Goal: Task Accomplishment & Management: Manage account settings

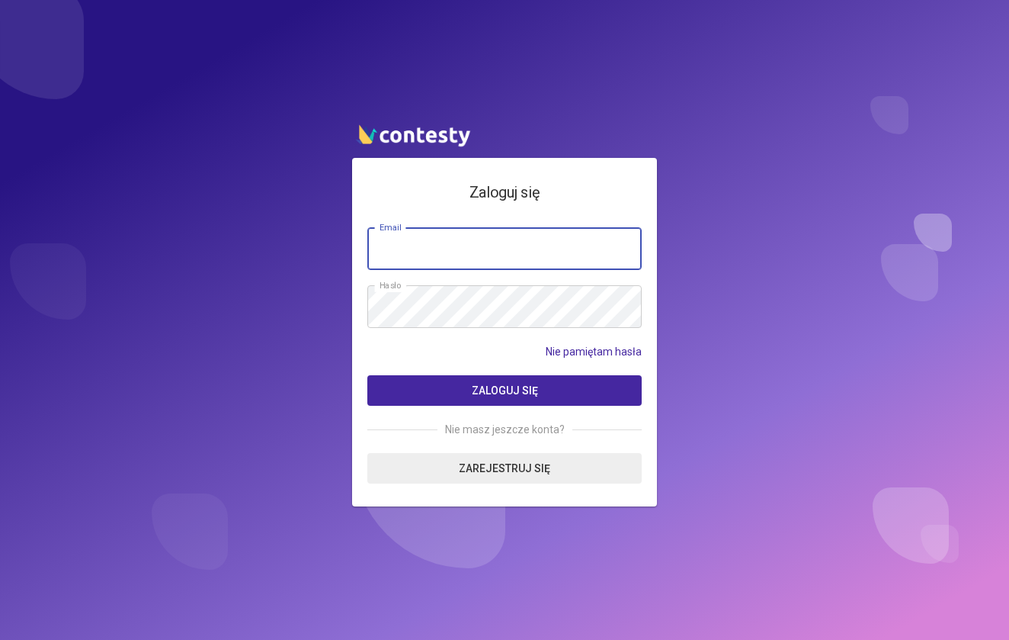
type input "**********"
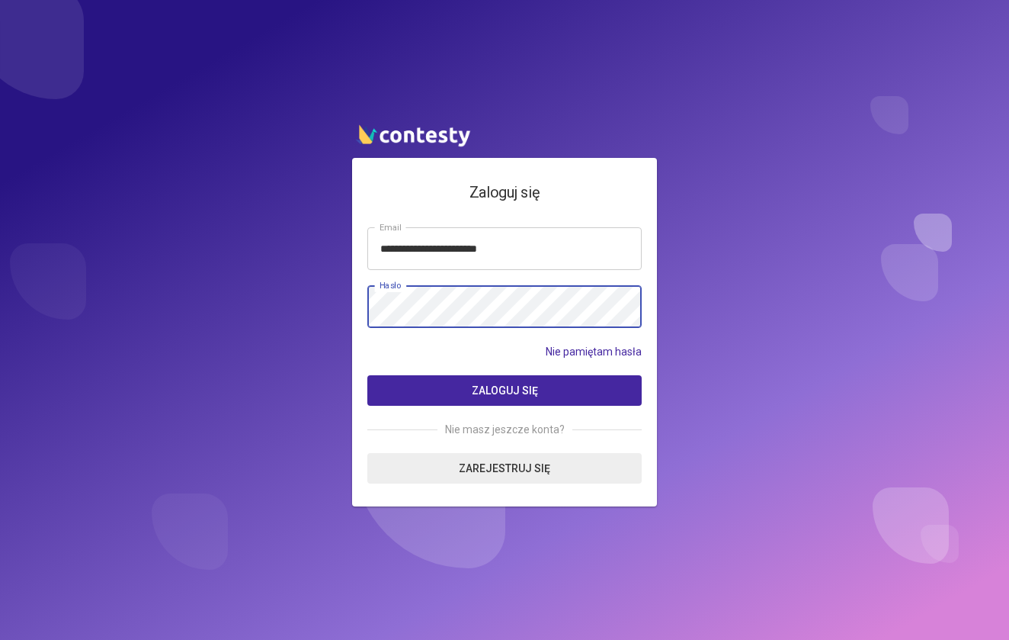
click at [505, 390] on button "Zaloguj się" at bounding box center [504, 390] width 274 height 30
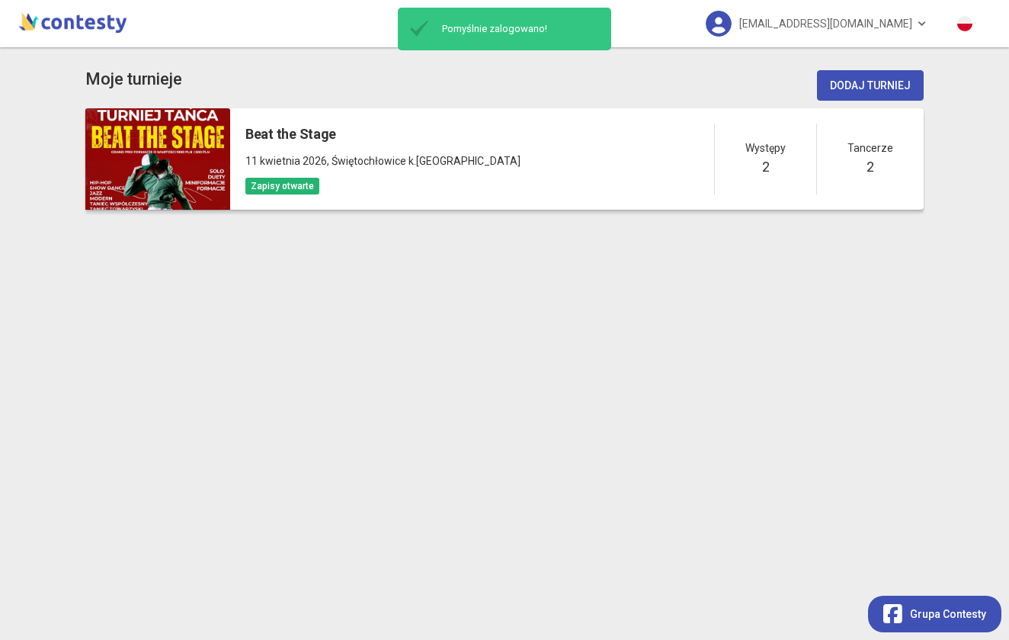
click at [757, 161] on div "Występy 2" at bounding box center [765, 158] width 102 height 71
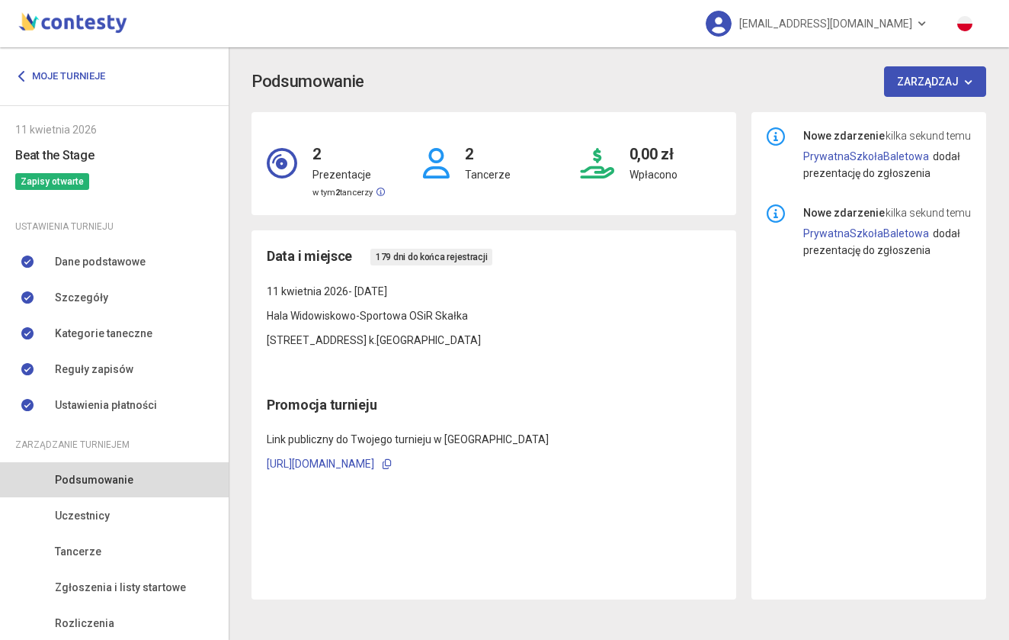
click at [468, 154] on h4 "2" at bounding box center [488, 146] width 46 height 39
click at [623, 149] on div "0,00 zł Wpłacono" at bounding box center [650, 163] width 156 height 72
click at [855, 229] on link "PrywatnaSzkołaBaletowa" at bounding box center [866, 233] width 126 height 12
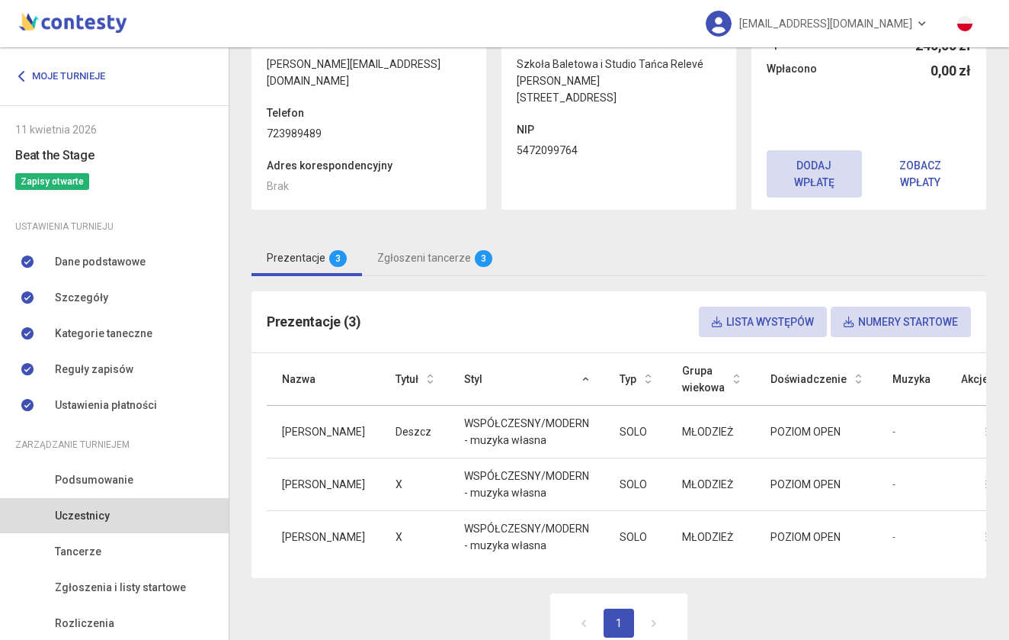
scroll to position [151, 0]
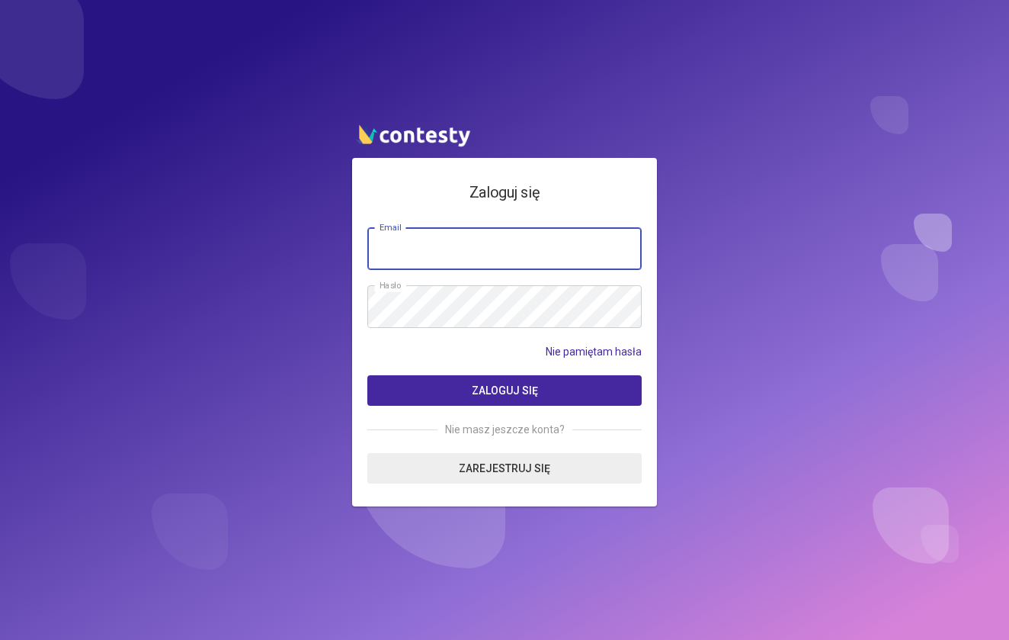
type input "**********"
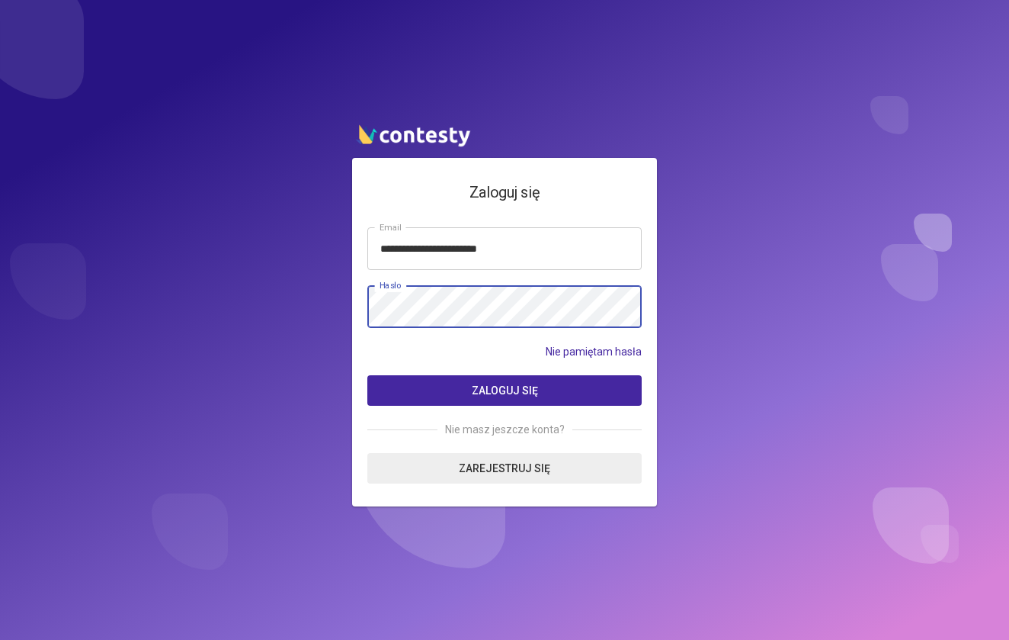
click at [505, 390] on button "Zaloguj się" at bounding box center [504, 390] width 274 height 30
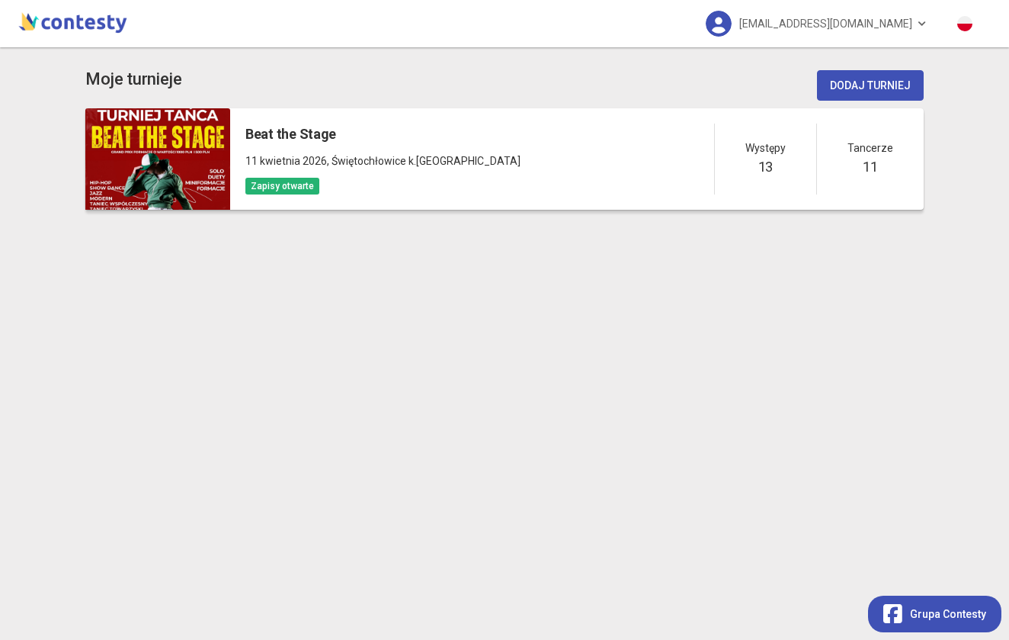
click at [778, 165] on div "Występy 13" at bounding box center [765, 158] width 102 height 71
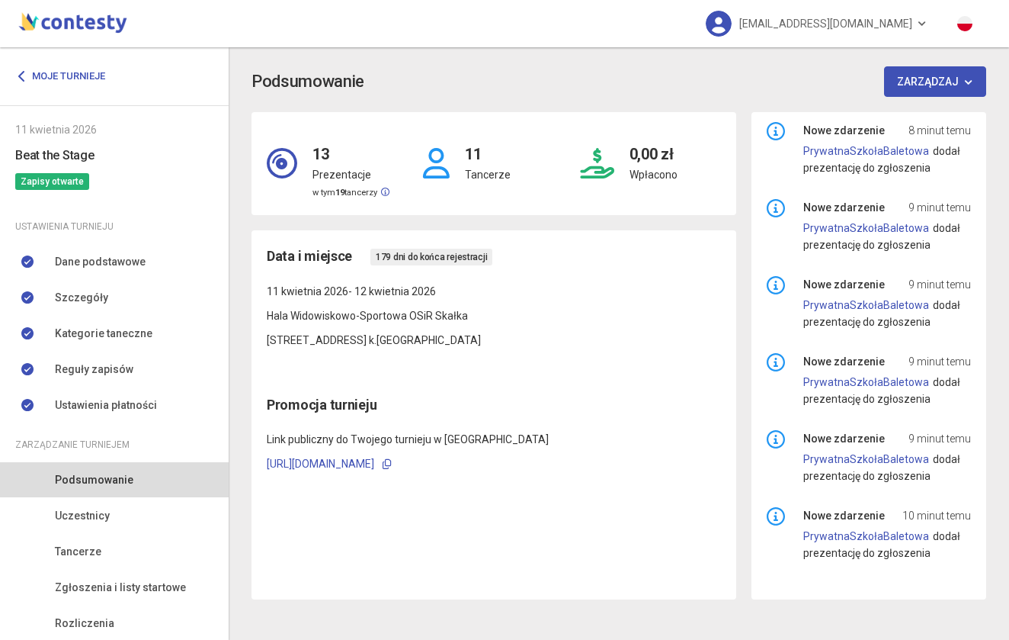
scroll to position [313, 0]
click at [96, 298] on span "Szczegóły" at bounding box center [81, 297] width 53 height 17
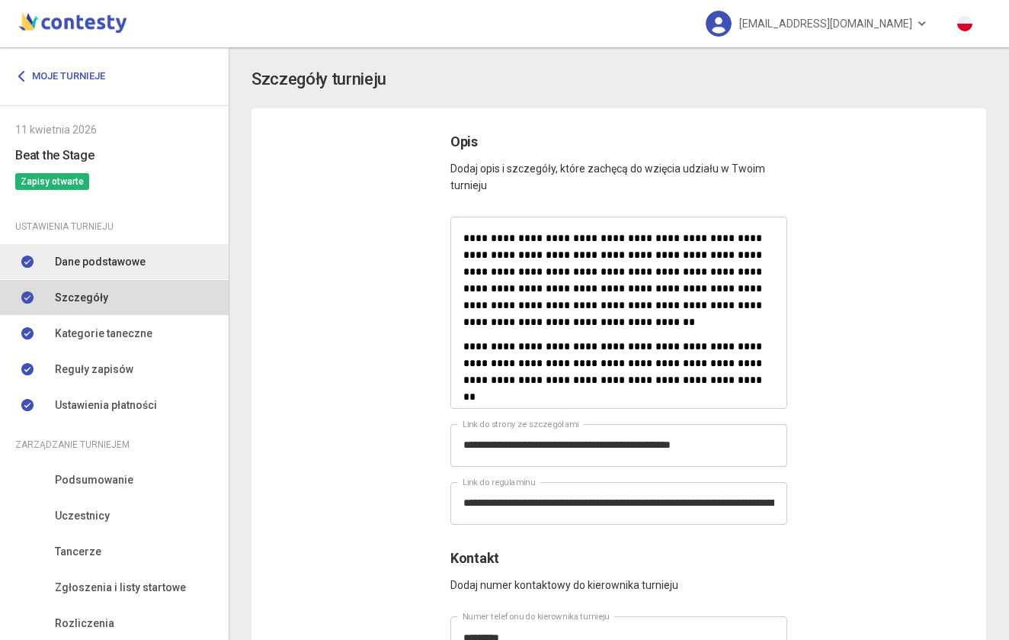
click at [101, 265] on span "Dane podstawowe" at bounding box center [100, 261] width 91 height 17
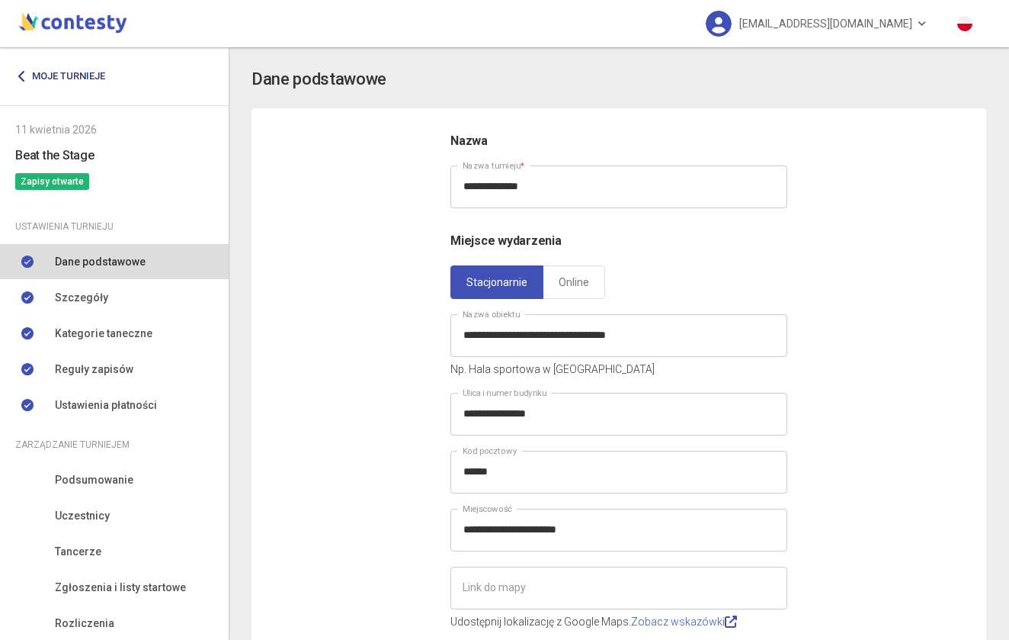
click at [43, 73] on link "Moje turnieje" at bounding box center [65, 76] width 101 height 27
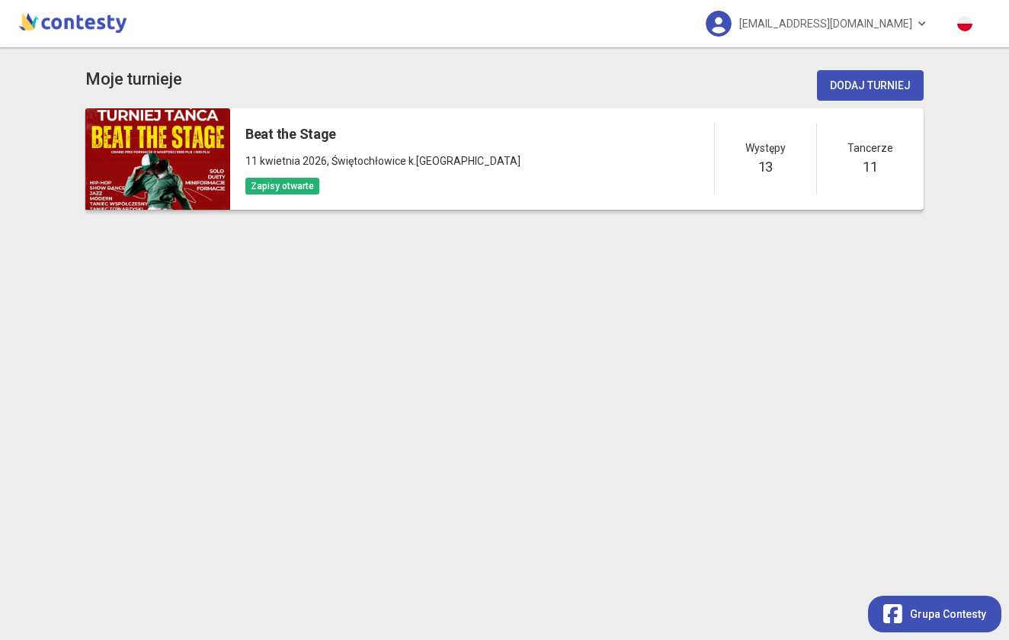
click at [326, 131] on h5 "Beat the Stage" at bounding box center [382, 133] width 275 height 21
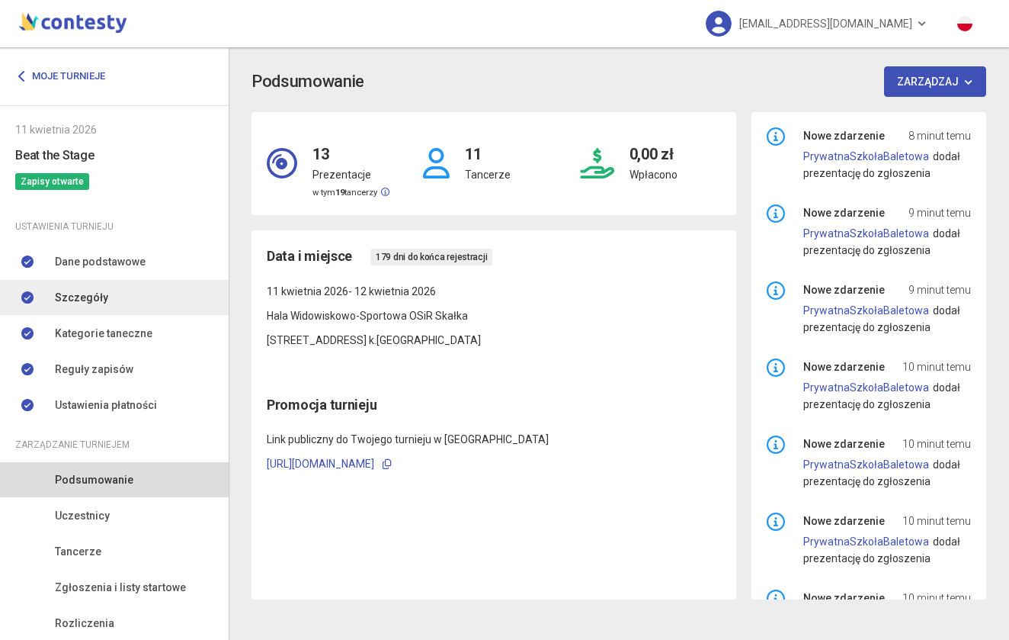
click at [78, 293] on span "Szczegóły" at bounding box center [81, 297] width 53 height 17
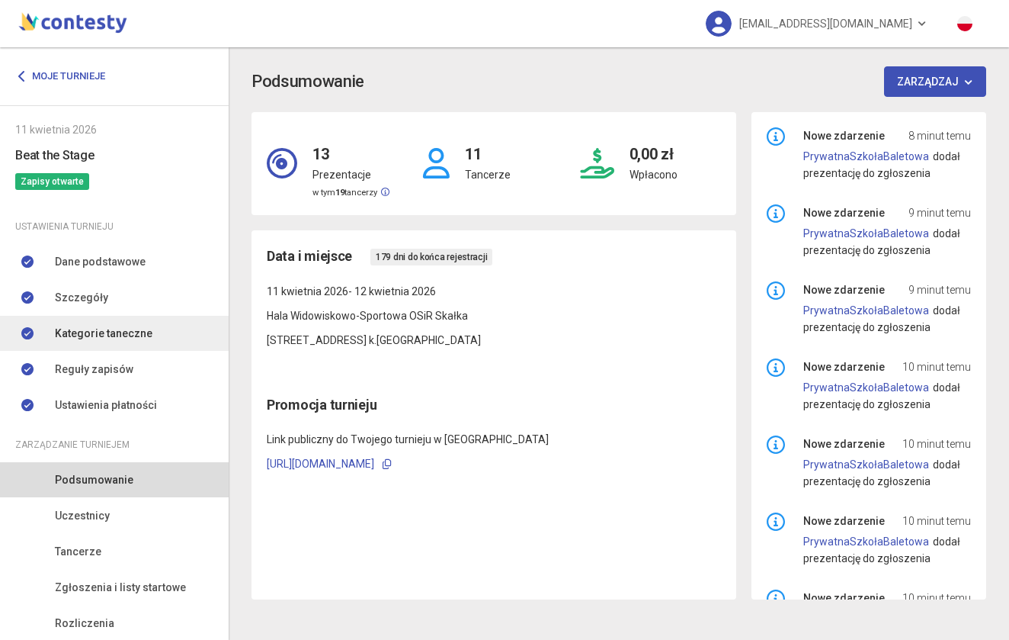
click at [82, 333] on span "Kategorie taneczne" at bounding box center [104, 333] width 98 height 17
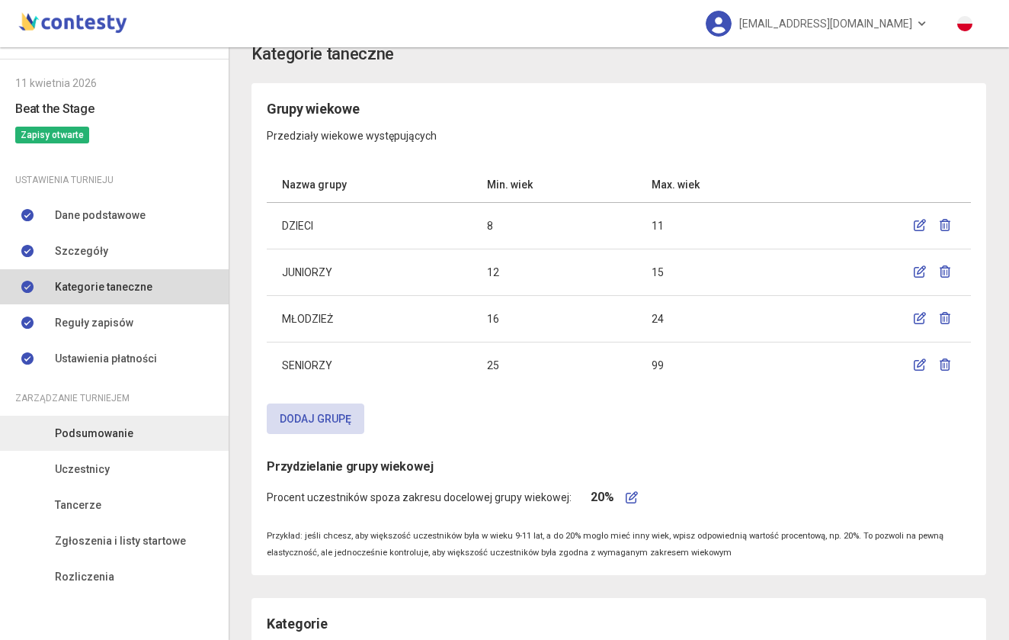
scroll to position [46, 0]
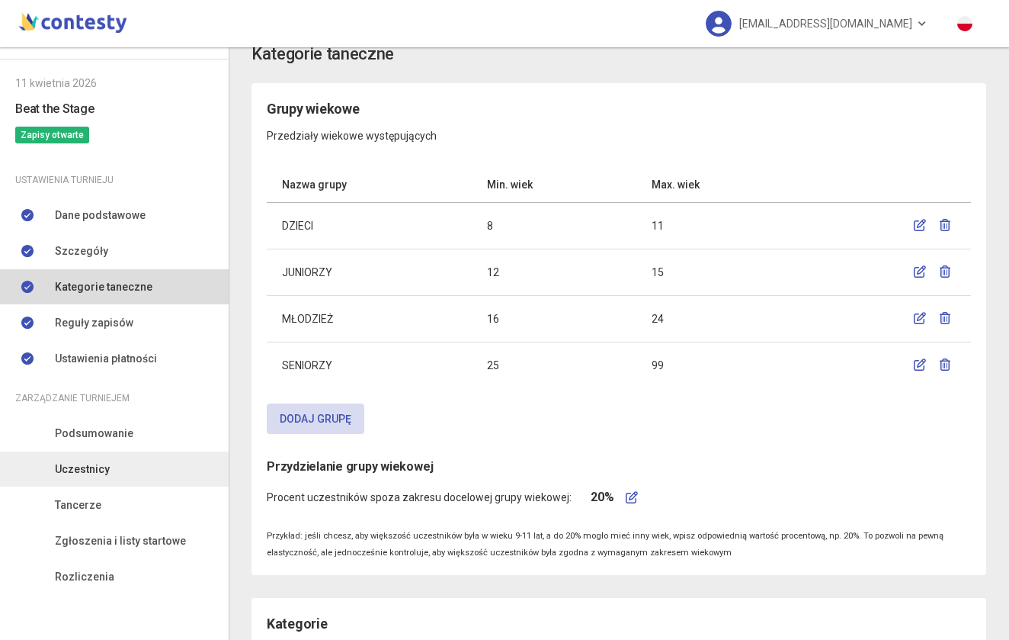
click at [110, 464] on link "Uczestnicy" at bounding box center [114, 468] width 229 height 35
